Goal: Task Accomplishment & Management: Manage account settings

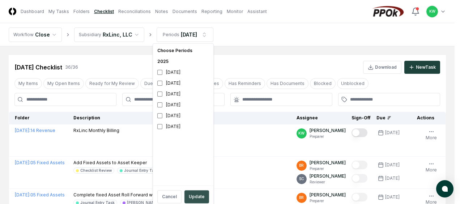
click at [193, 194] on button "Update" at bounding box center [196, 196] width 25 height 13
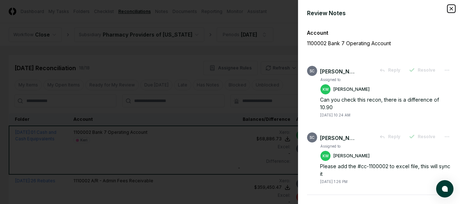
click at [450, 8] on icon "button" at bounding box center [451, 8] width 3 height 3
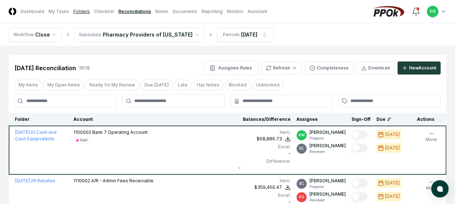
click at [80, 9] on link "Folders" at bounding box center [81, 11] width 16 height 7
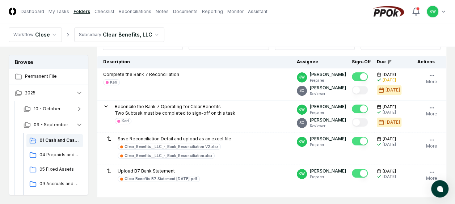
scroll to position [91, 0]
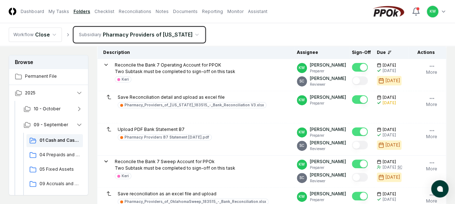
scroll to position [101, 0]
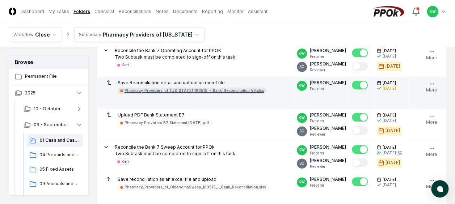
click at [223, 90] on div "Pharmacy_Providers_of_Oklahoma_183515_-_Bank_Reconciliation V3.xlsx" at bounding box center [193, 90] width 139 height 5
click at [208, 90] on div "Pharmacy_Providers_of_Oklahoma_183515_-_Bank_Reconciliation V3.xlsx" at bounding box center [193, 90] width 139 height 5
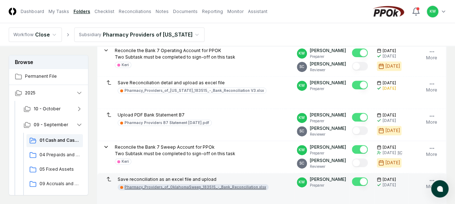
click at [235, 187] on div "Pharmacy_Providers_of_OklahomaSweep_183515_-_Bank_Reconciliation.xlsx" at bounding box center [194, 186] width 141 height 5
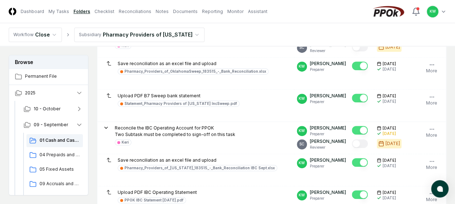
scroll to position [231, 0]
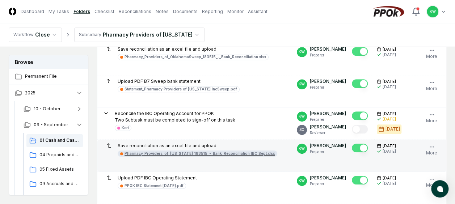
click at [248, 151] on div "Pharmacy_Providers_of_Oklahoma_183515_-_Bank_Reconciliation IBC Sept.xlsx" at bounding box center [199, 153] width 150 height 5
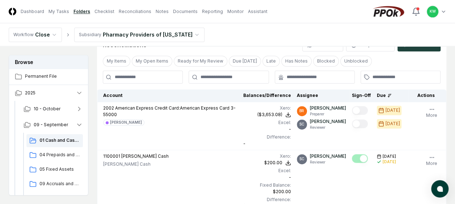
scroll to position [593, 0]
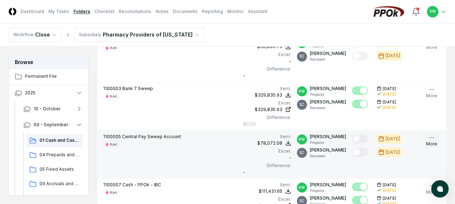
click at [434, 139] on button "More" at bounding box center [431, 140] width 14 height 15
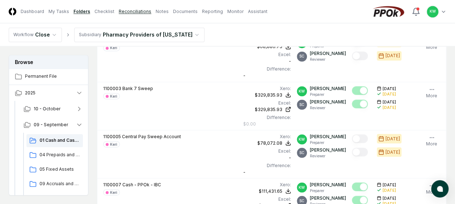
click at [129, 9] on link "Reconciliations" at bounding box center [135, 11] width 33 height 7
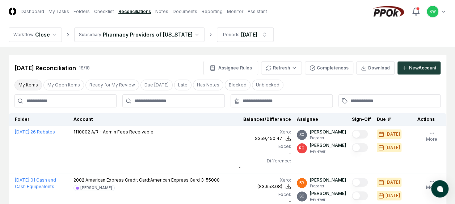
click at [31, 82] on button "My Items" at bounding box center [27, 85] width 27 height 11
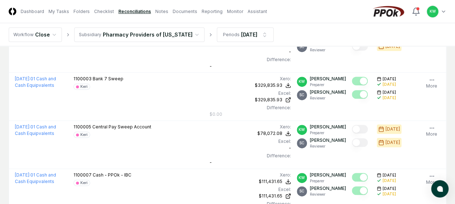
scroll to position [106, 0]
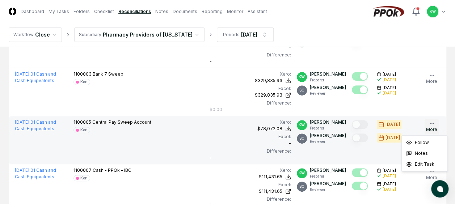
click at [430, 121] on icon "button" at bounding box center [432, 123] width 6 height 6
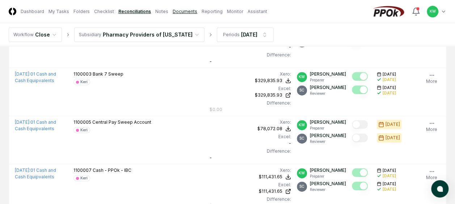
click at [177, 11] on link "Documents" at bounding box center [184, 11] width 25 height 7
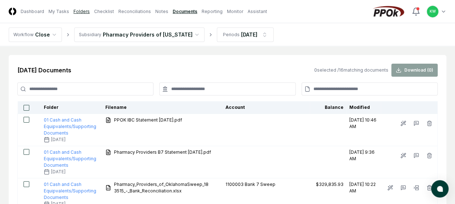
click at [77, 11] on link "Folders" at bounding box center [81, 11] width 16 height 7
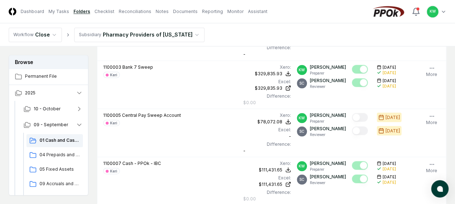
scroll to position [627, 0]
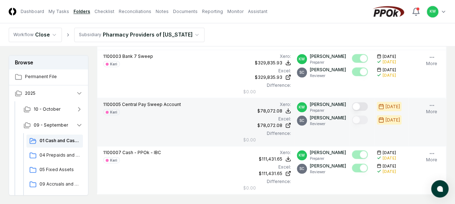
click at [227, 112] on div "1100005 Central Pay Sweep Account Keri" at bounding box center [170, 108] width 134 height 14
click at [365, 105] on button "Mark complete" at bounding box center [359, 106] width 16 height 9
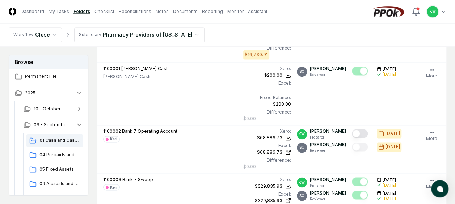
scroll to position [535, 0]
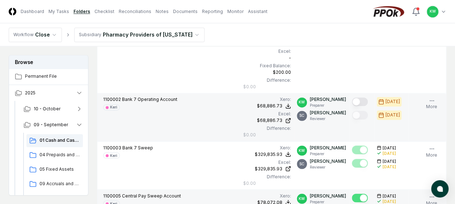
click at [365, 99] on button "Mark complete" at bounding box center [359, 101] width 16 height 9
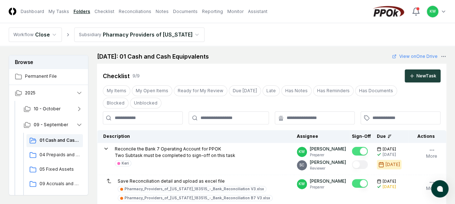
scroll to position [0, 0]
